Goal: Obtain resource: Obtain resource

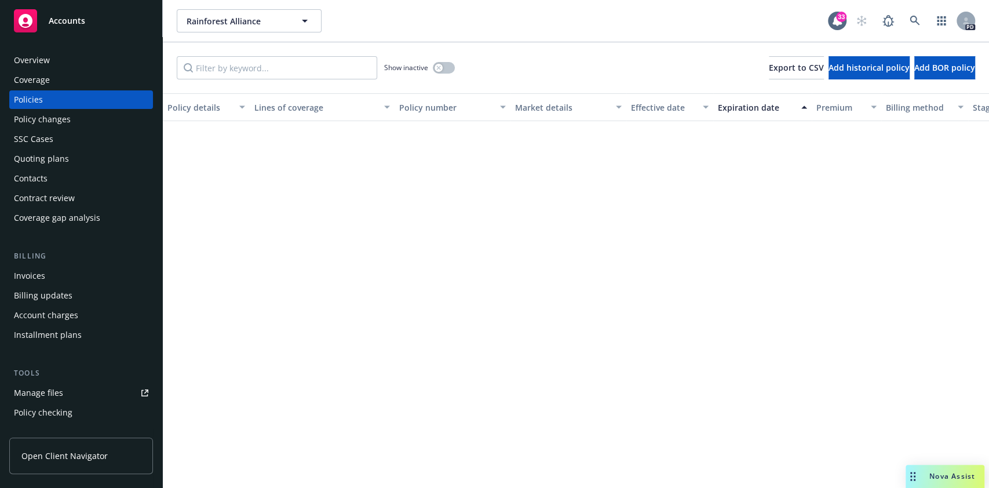
scroll to position [790, 0]
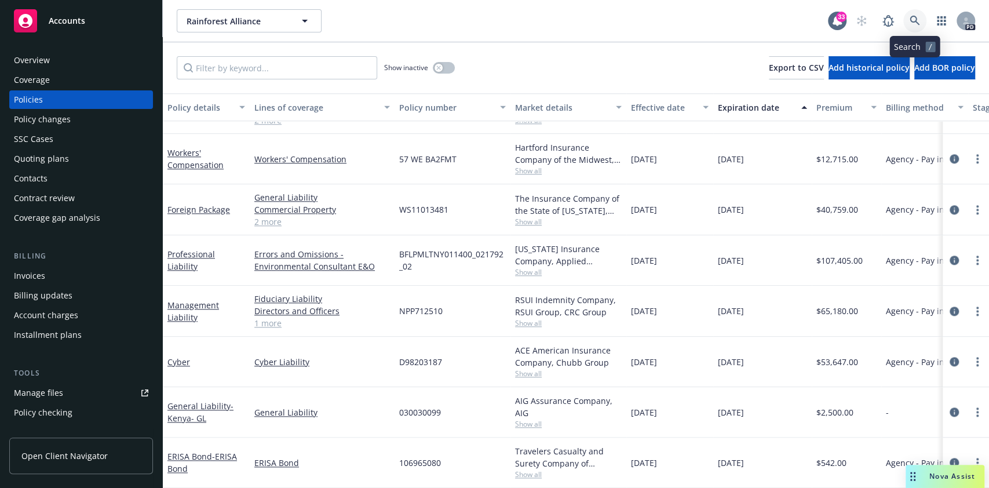
click at [921, 20] on link at bounding box center [914, 20] width 23 height 23
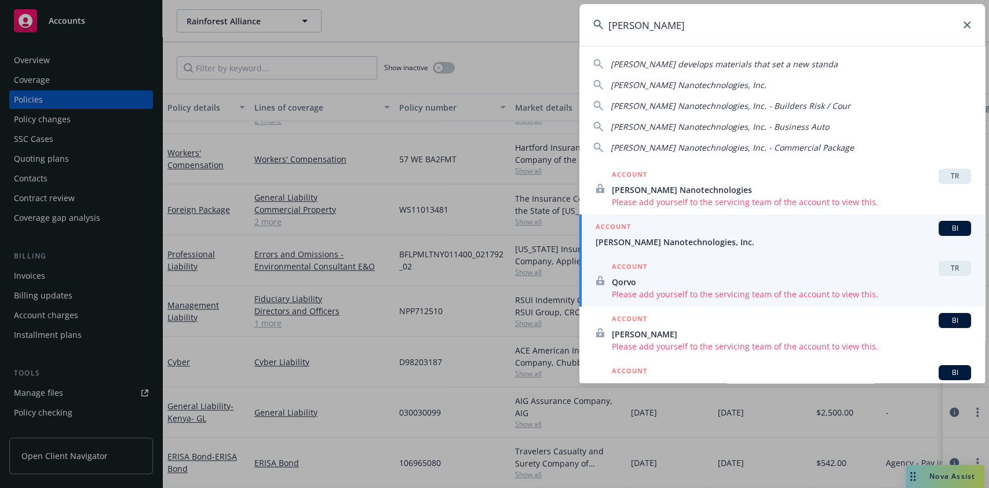
type input "[PERSON_NAME]"
click at [704, 226] on div "ACCOUNT BI" at bounding box center [782, 228] width 375 height 15
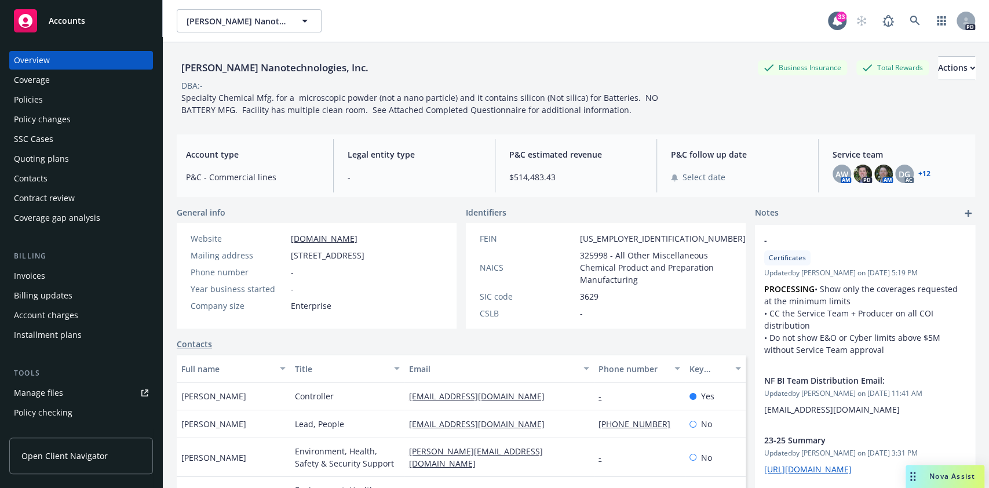
click at [49, 98] on div "Policies" at bounding box center [81, 99] width 134 height 19
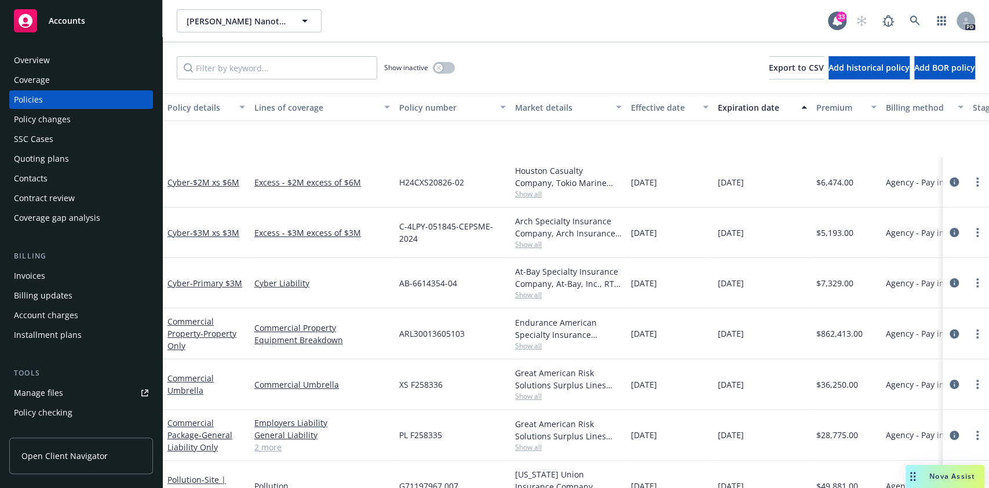
scroll to position [285, 0]
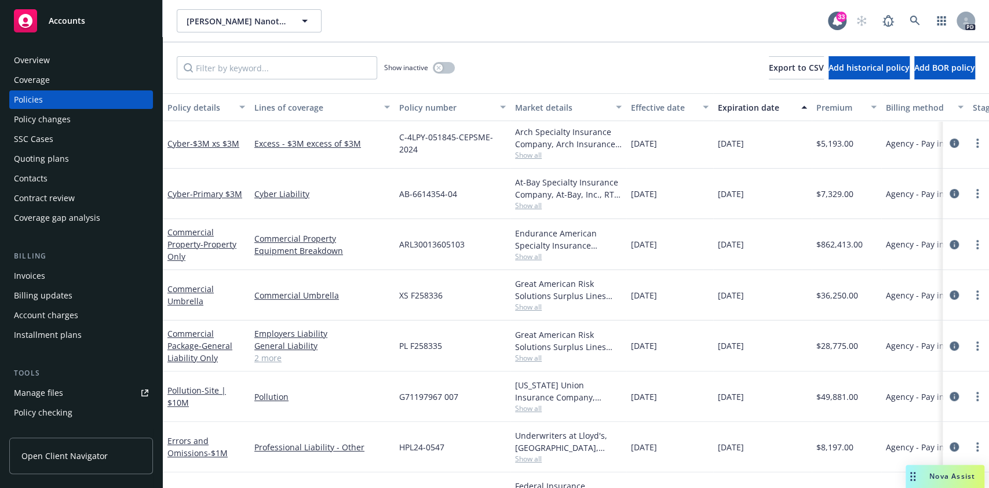
click at [215, 230] on div "Commercial Property - Property Only" at bounding box center [206, 244] width 78 height 36
click at [197, 239] on link "Commercial Property - Property Only" at bounding box center [201, 243] width 69 height 35
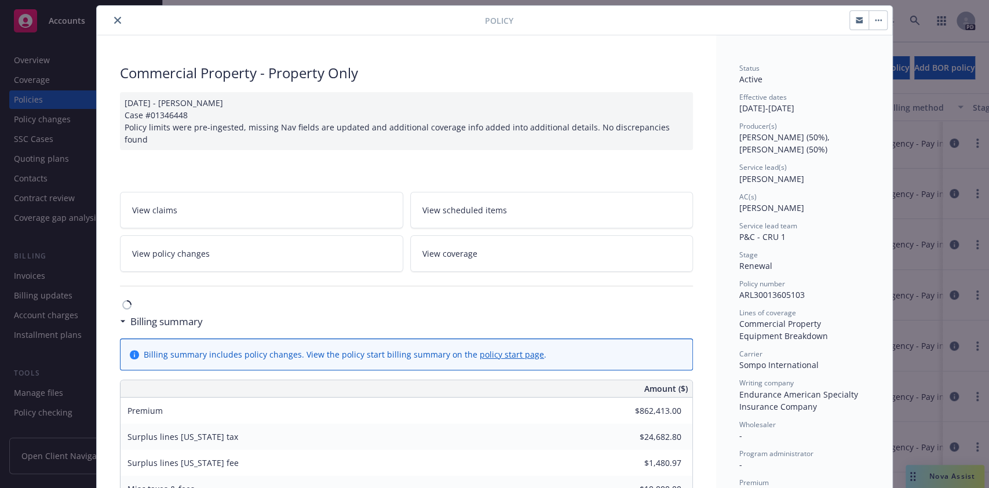
scroll to position [9, 0]
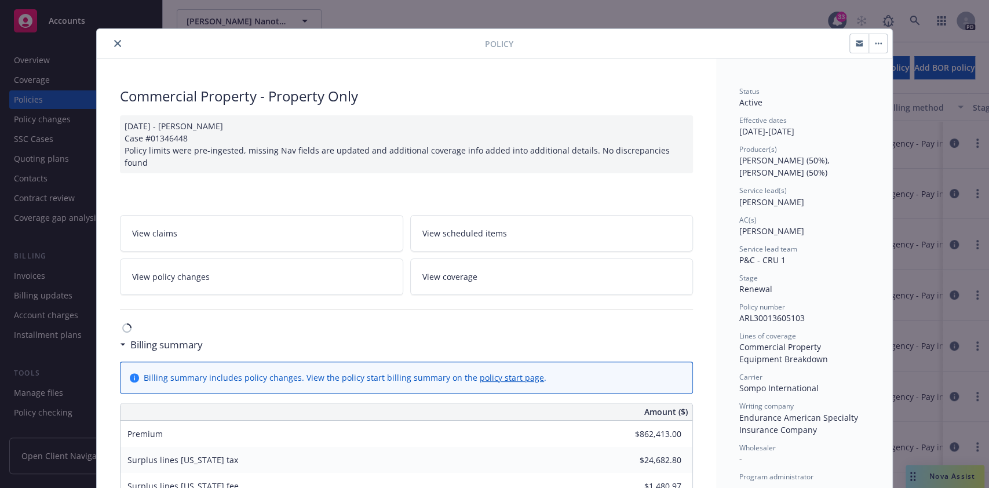
click at [116, 39] on button "close" at bounding box center [118, 43] width 14 height 14
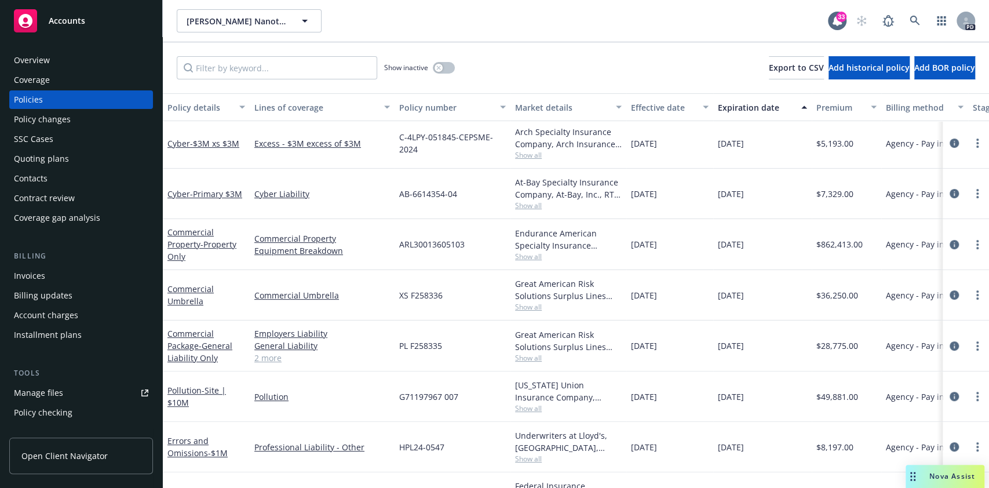
click at [111, 40] on div "Overview Coverage Policies Policy changes SSC Cases Quoting plans Contacts Cont…" at bounding box center [81, 262] width 162 height 451
click at [204, 236] on link "Commercial Property - Property Only" at bounding box center [201, 243] width 69 height 35
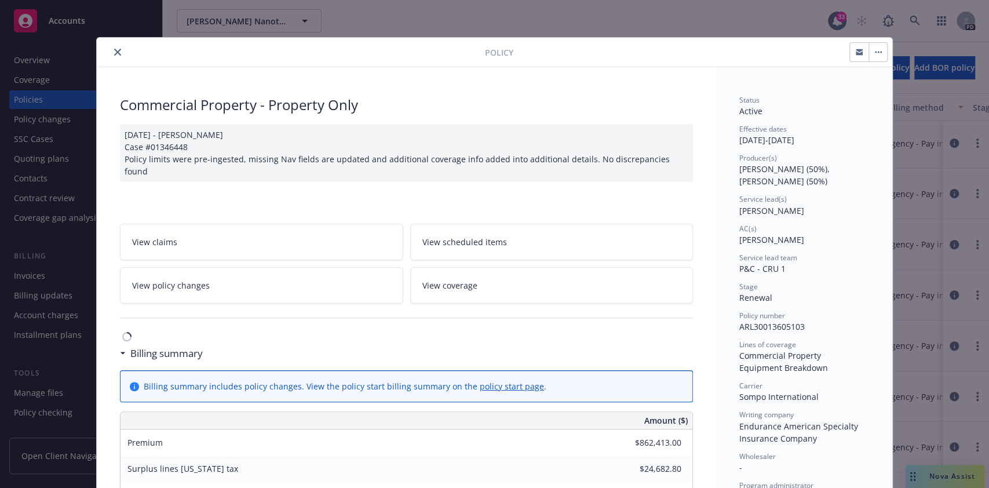
click at [115, 49] on icon "close" at bounding box center [117, 52] width 7 height 7
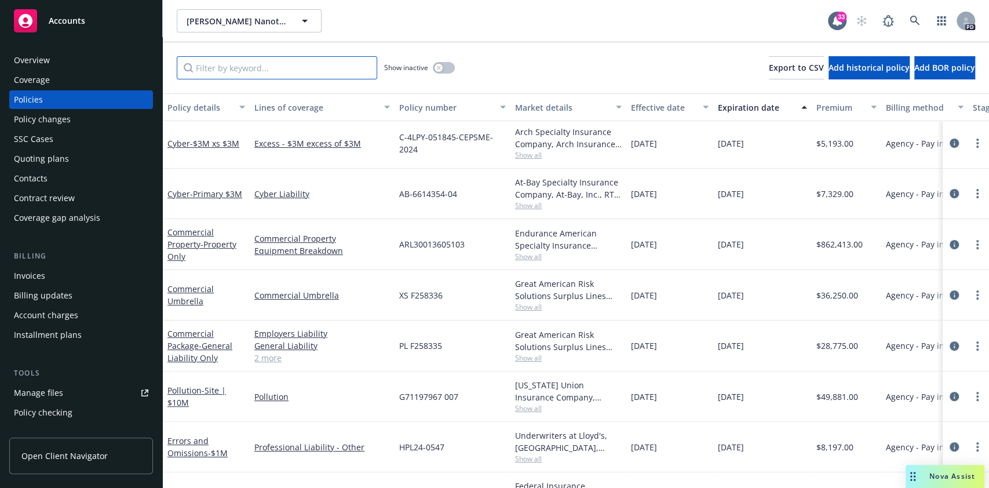
click at [296, 67] on input "Filter by keyword..." at bounding box center [277, 67] width 200 height 23
click at [87, 379] on div "Tools Manage files Policy checking Manage exposures Manage certificates Manage …" at bounding box center [81, 433] width 144 height 133
click at [71, 392] on link "Manage files" at bounding box center [81, 392] width 144 height 19
